Goal: Task Accomplishment & Management: Complete application form

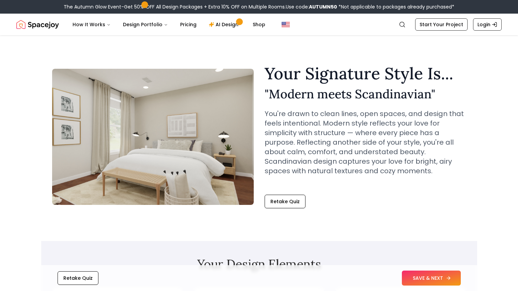
click at [434, 277] on button "SAVE & NEXT" at bounding box center [431, 278] width 59 height 15
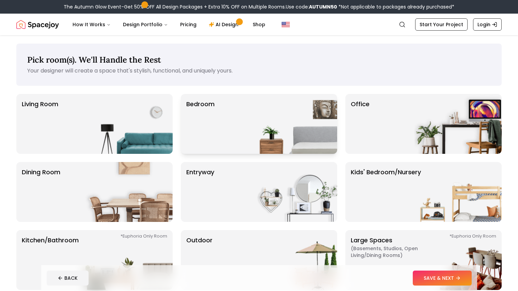
click at [210, 137] on p "Bedroom" at bounding box center [200, 124] width 28 height 49
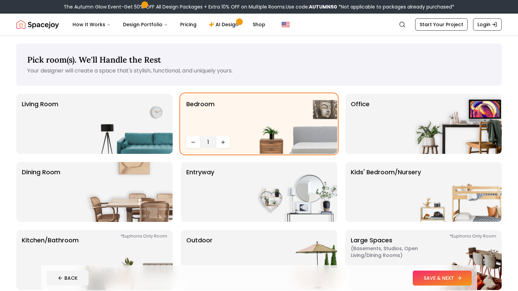
click at [454, 278] on button "SAVE & NEXT" at bounding box center [442, 278] width 59 height 15
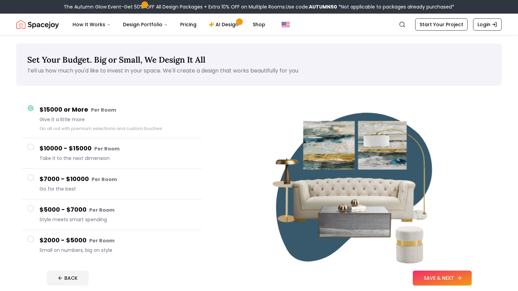
click at [464, 281] on button "SAVE & NEXT" at bounding box center [442, 278] width 59 height 15
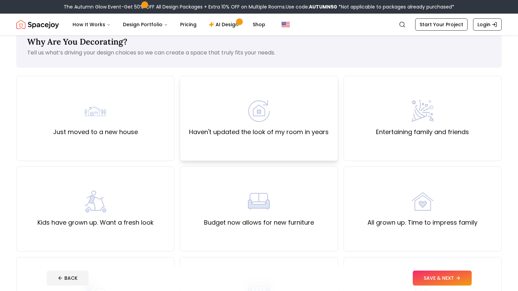
scroll to position [19, 0]
click at [250, 141] on div "Haven't updated the look of my room in years" at bounding box center [259, 117] width 158 height 85
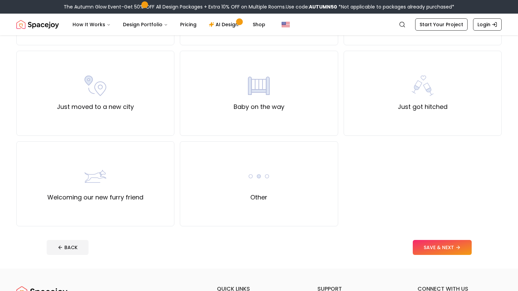
scroll to position [225, 0]
click at [451, 245] on button "SAVE & NEXT" at bounding box center [442, 247] width 59 height 15
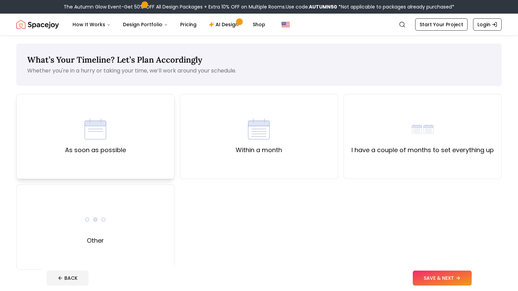
click at [131, 126] on div "As soon as possible" at bounding box center [95, 136] width 158 height 85
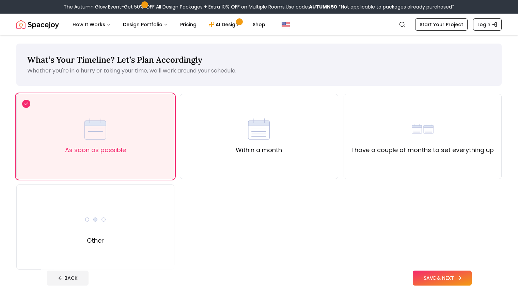
click at [456, 274] on button "SAVE & NEXT" at bounding box center [442, 278] width 59 height 15
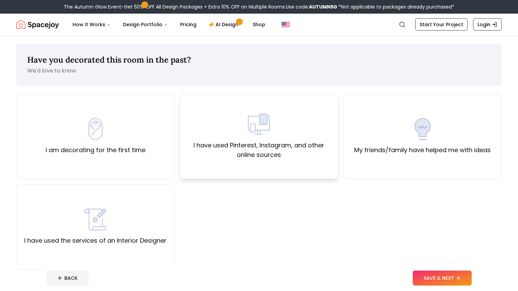
click at [255, 158] on label "I have used Pinterest, Instagram, and other online sources" at bounding box center [259, 150] width 147 height 19
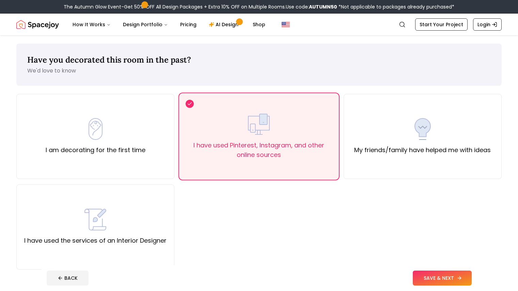
click at [461, 280] on button "SAVE & NEXT" at bounding box center [442, 278] width 59 height 15
